Goal: Information Seeking & Learning: Learn about a topic

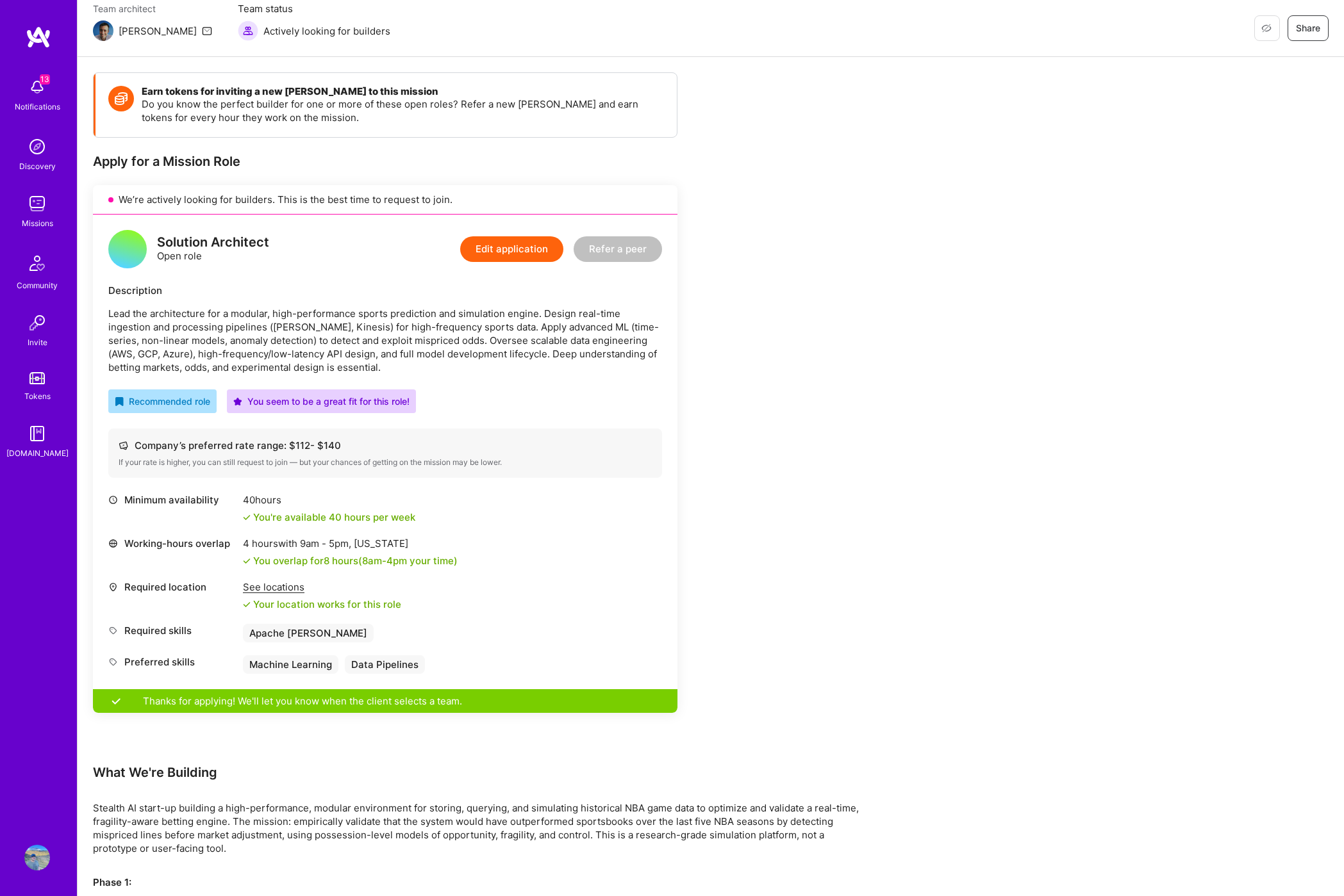
scroll to position [125, 0]
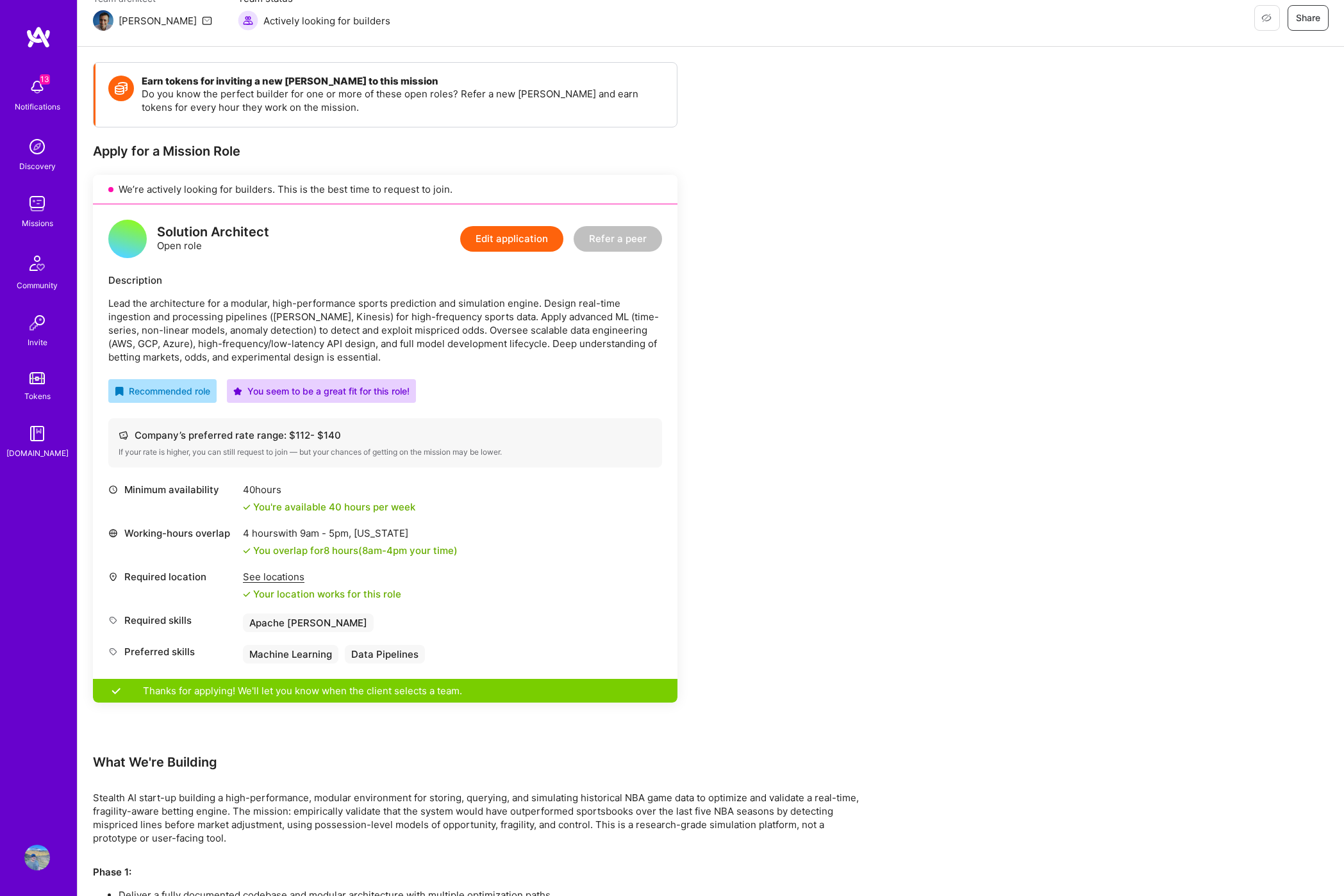
click at [35, 223] on div "Missions" at bounding box center [38, 223] width 32 height 13
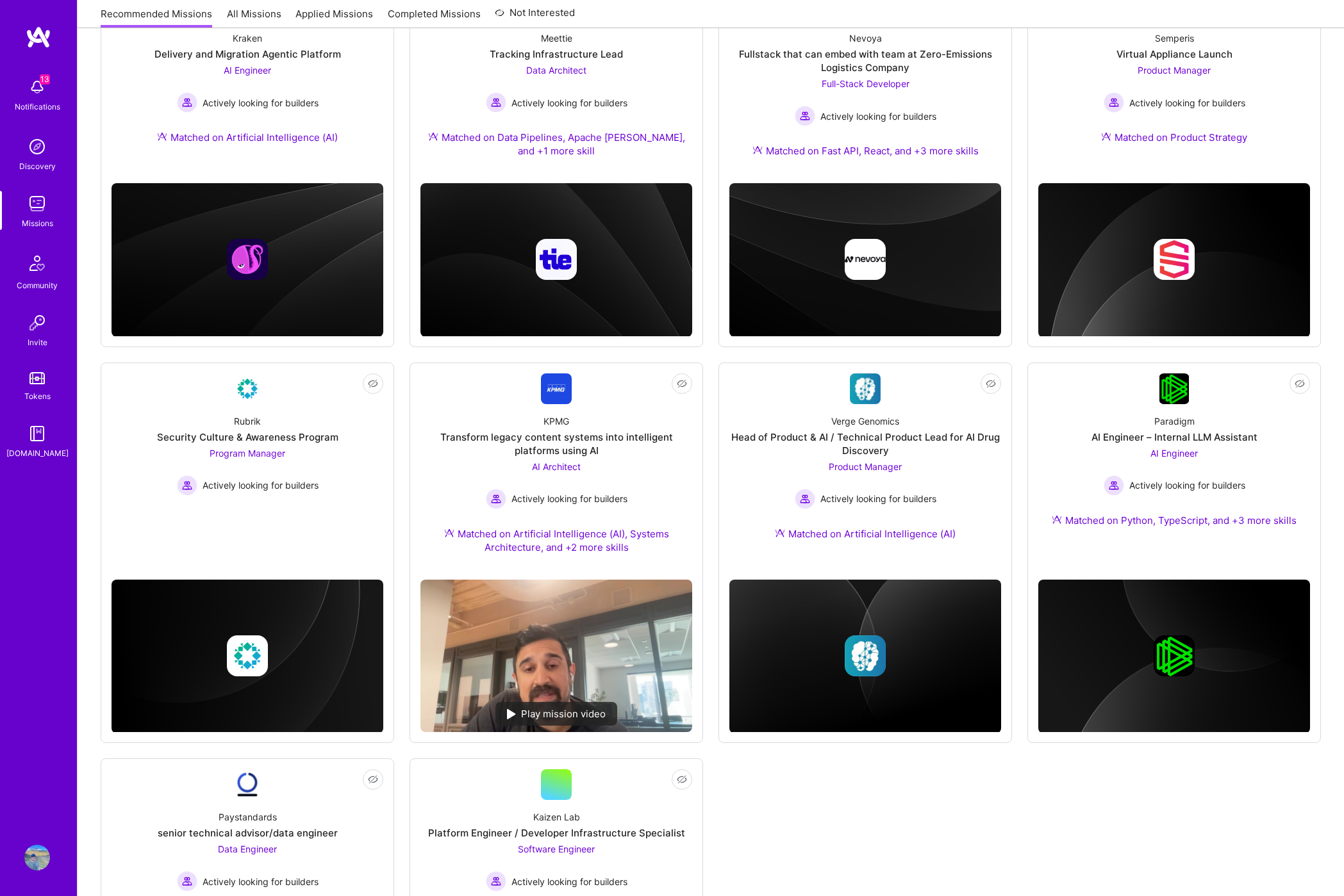
scroll to position [233, 0]
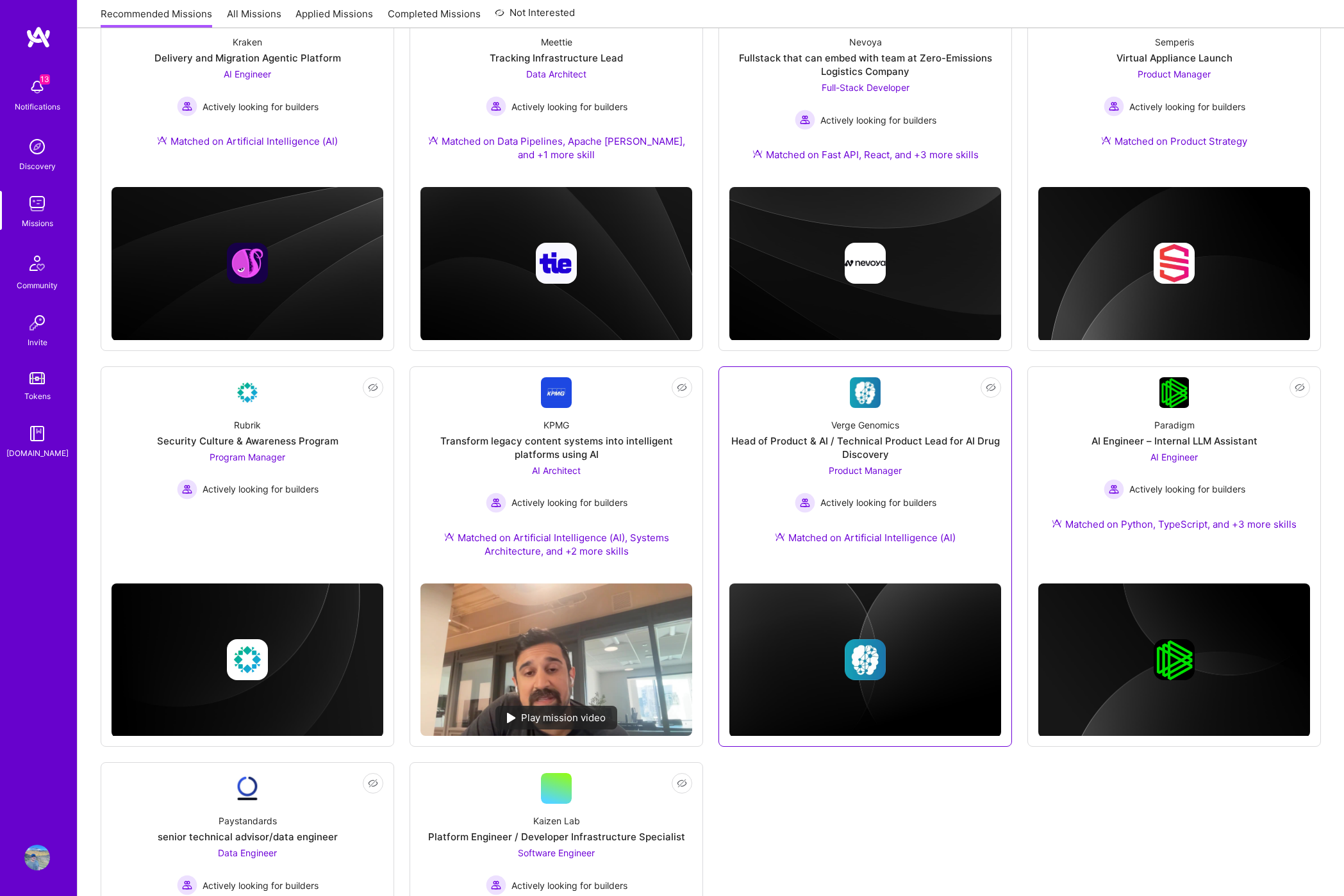
click at [866, 393] on img at bounding box center [865, 393] width 31 height 31
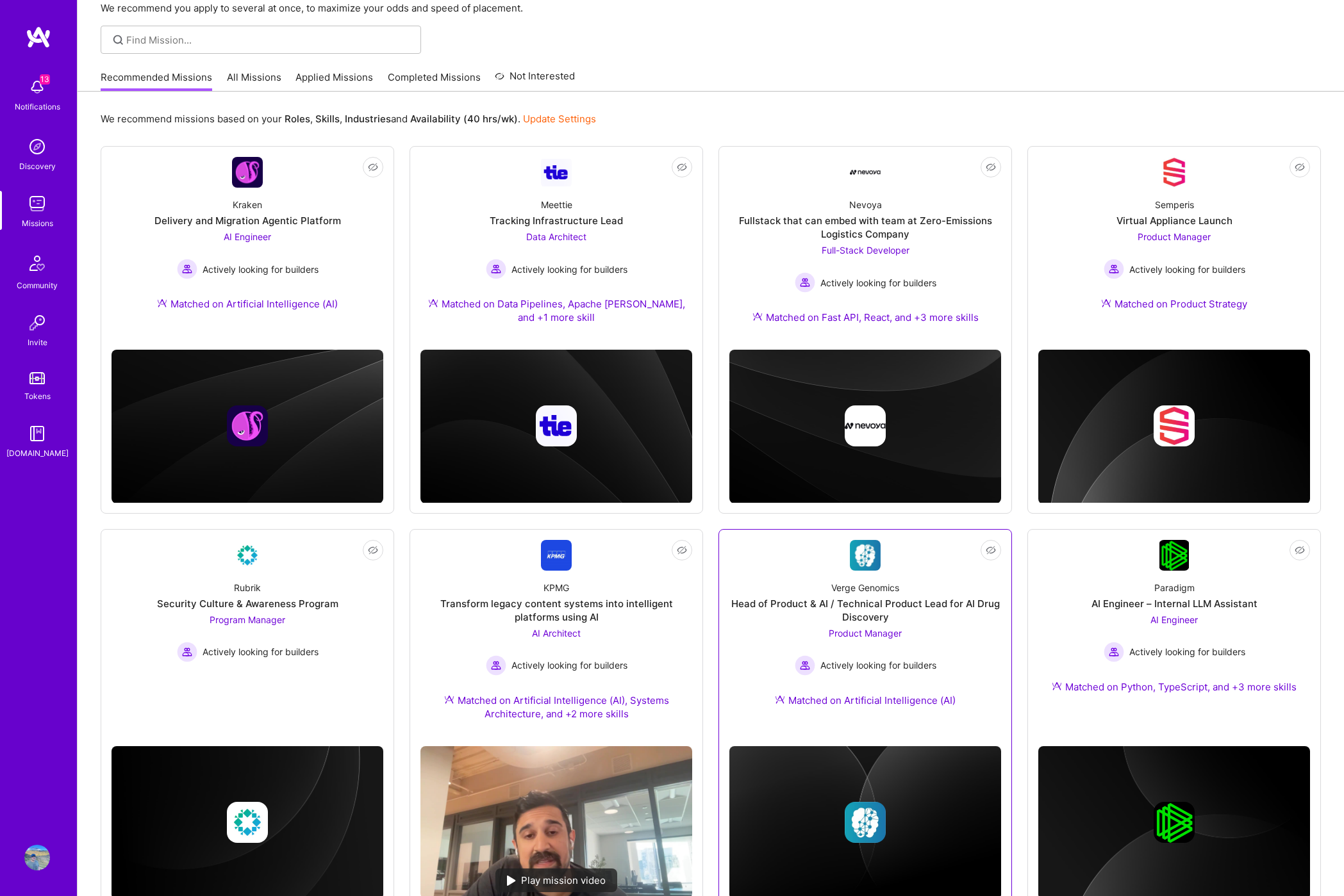
scroll to position [66, 0]
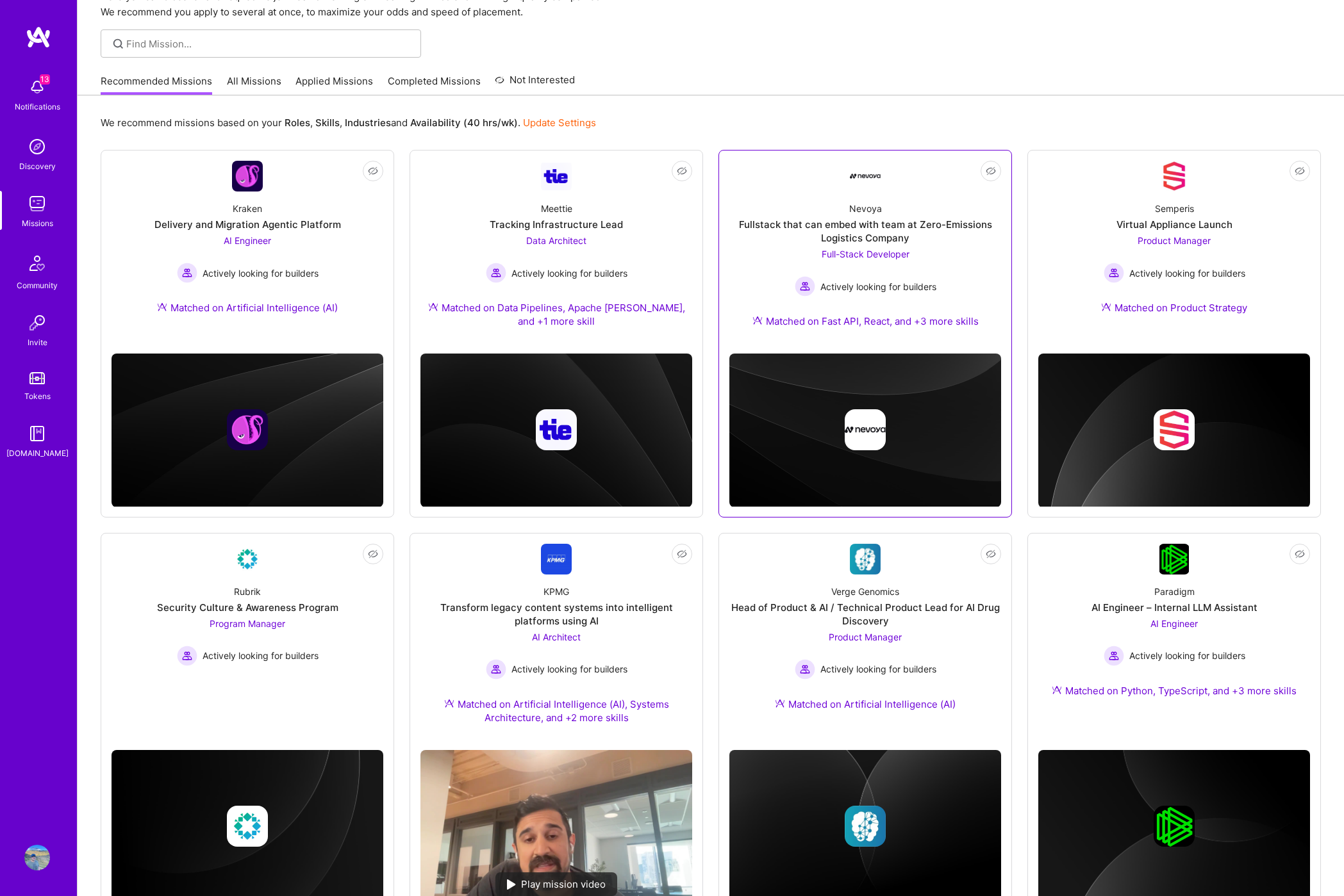
click at [862, 171] on img at bounding box center [865, 176] width 31 height 31
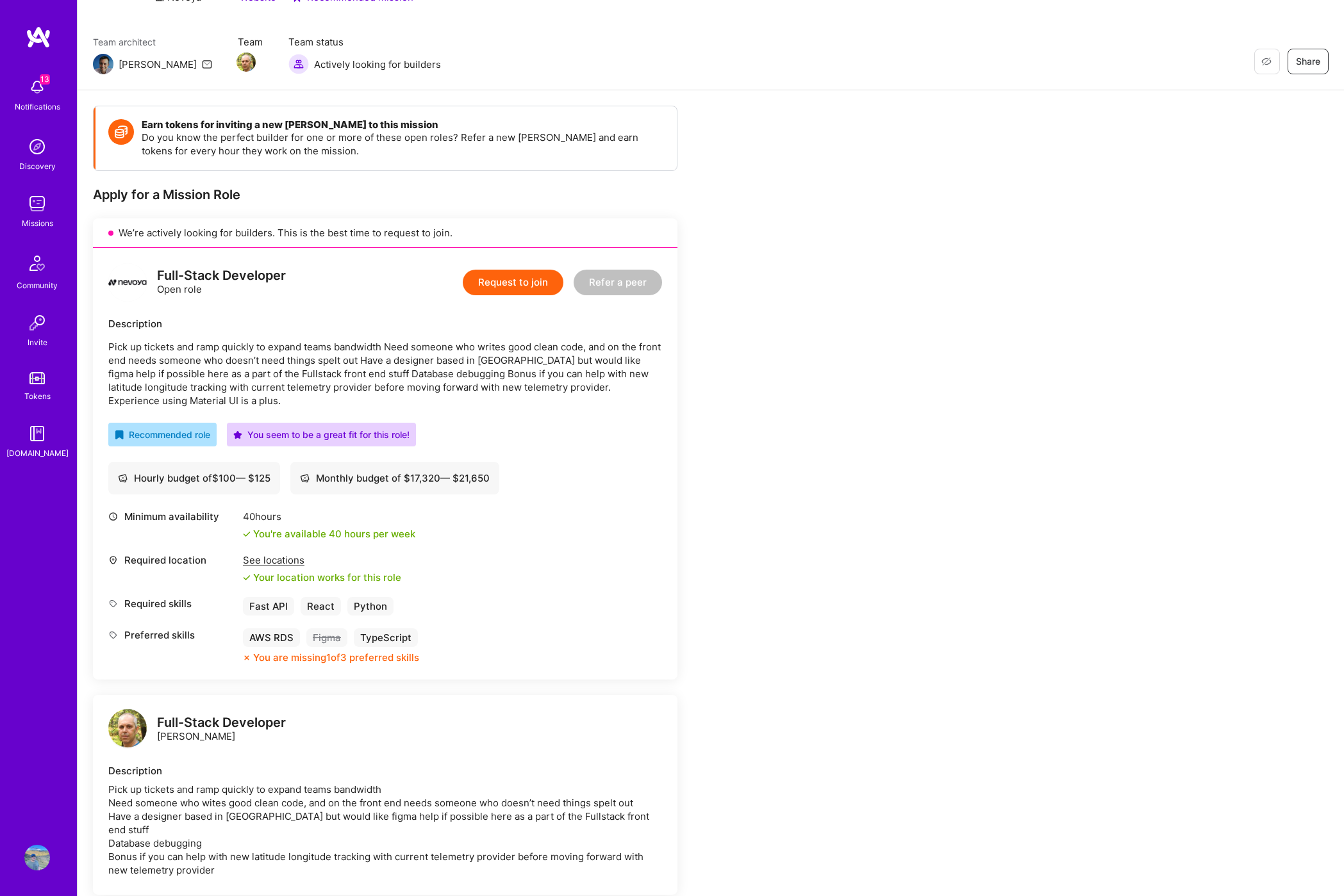
scroll to position [82, 0]
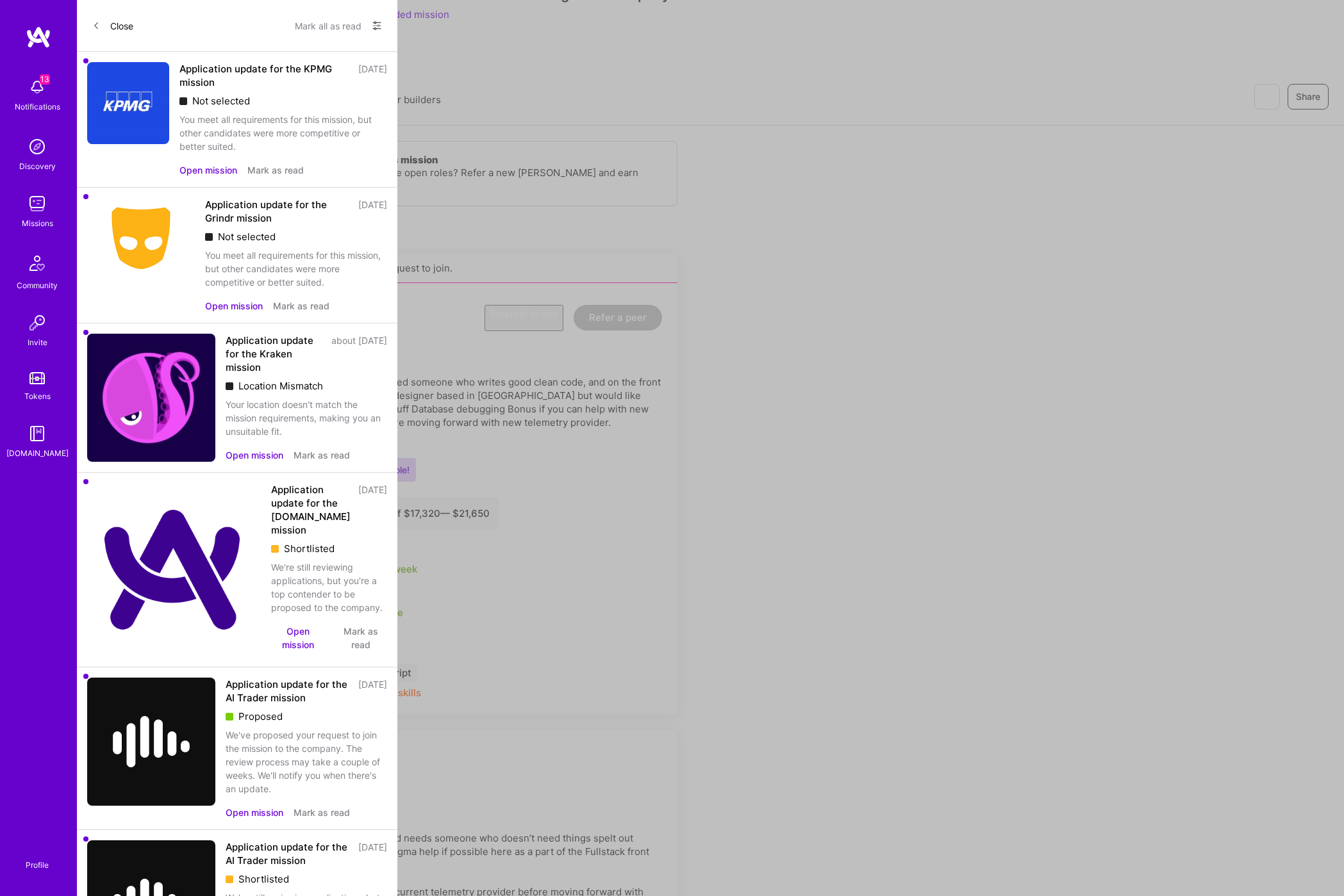
scroll to position [66, 0]
